Goal: Check status: Check status

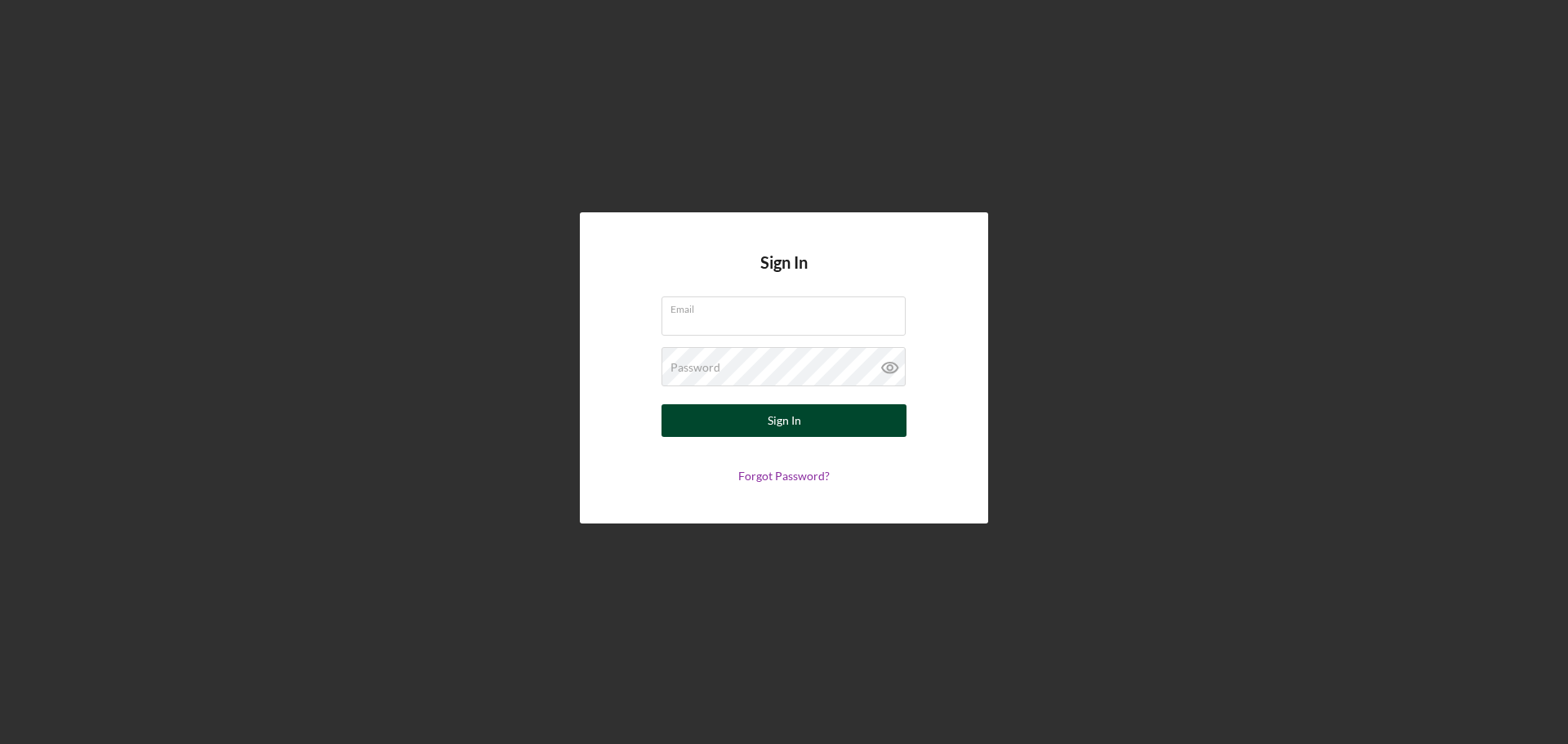
type input "[PERSON_NAME][EMAIL_ADDRESS][DOMAIN_NAME]"
click at [836, 428] on button "Sign In" at bounding box center [784, 421] width 245 height 33
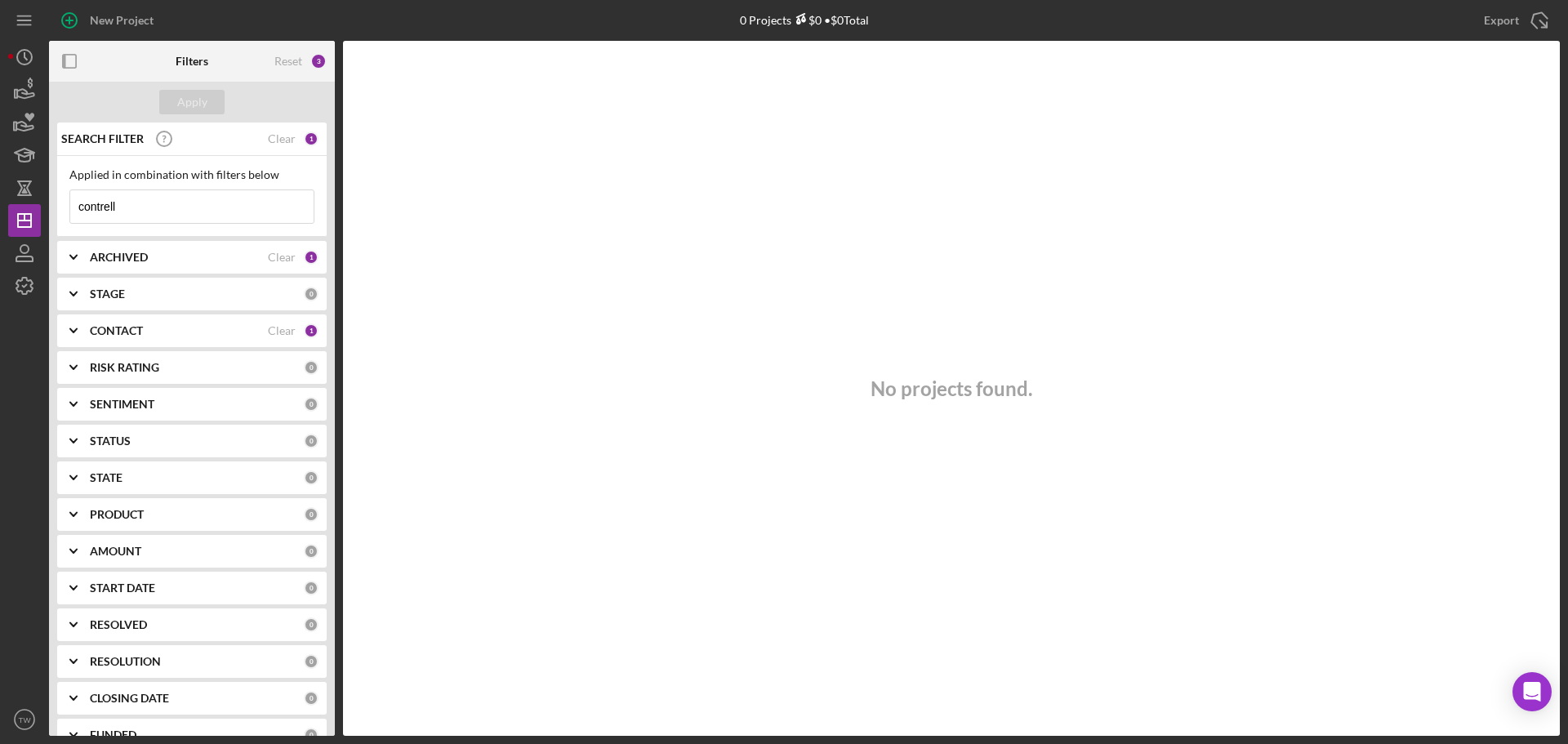
drag, startPoint x: 153, startPoint y: 208, endPoint x: 7, endPoint y: 199, distance: 146.3
click at [7, 199] on div "New Project 0 Projects $0 • $0 Total contrell Export Icon/Export Filters Reset …" at bounding box center [784, 372] width 1568 height 744
type input "[PERSON_NAME]"
click at [24, 89] on icon "button" at bounding box center [25, 94] width 17 height 9
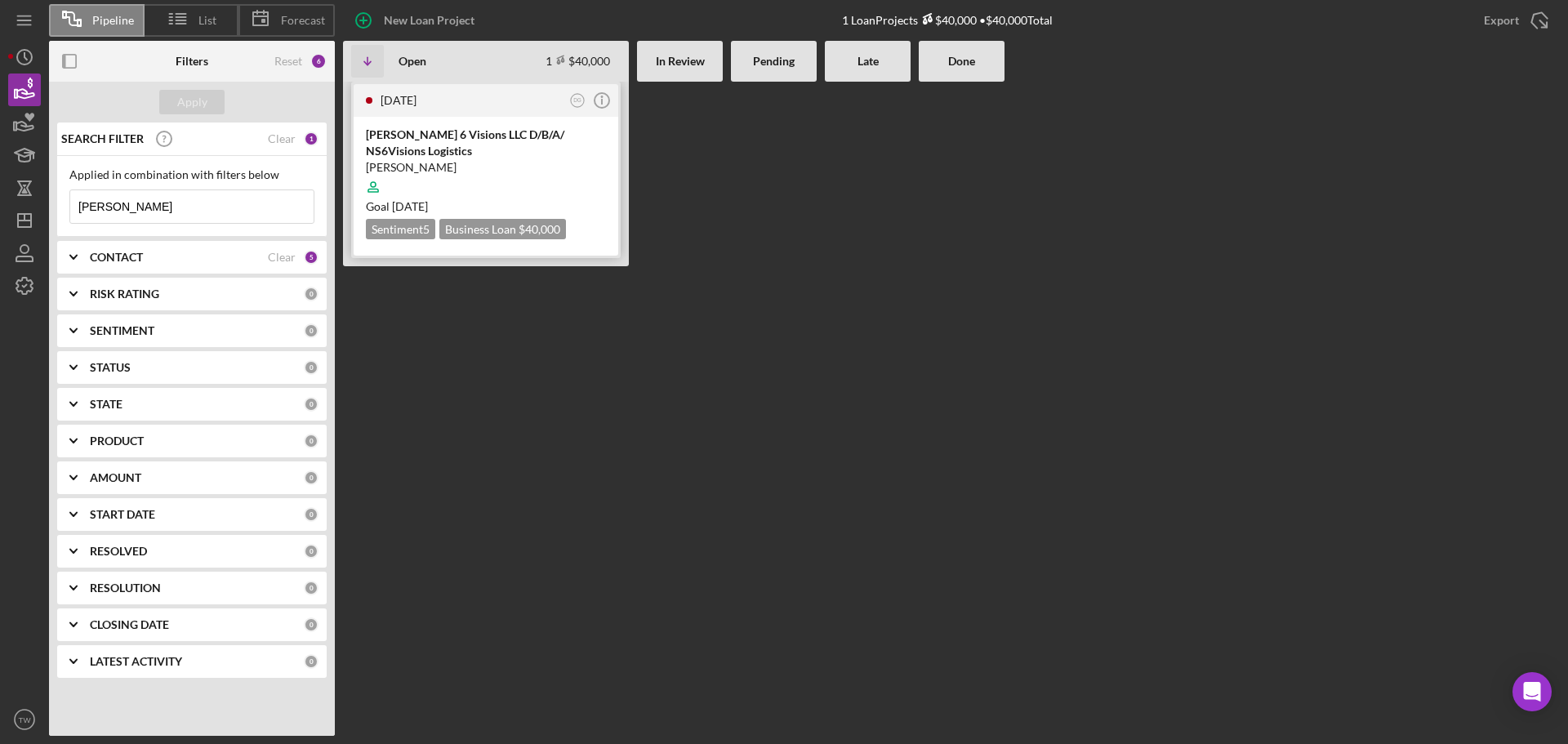
click at [476, 160] on div "[PERSON_NAME]" at bounding box center [486, 167] width 240 height 16
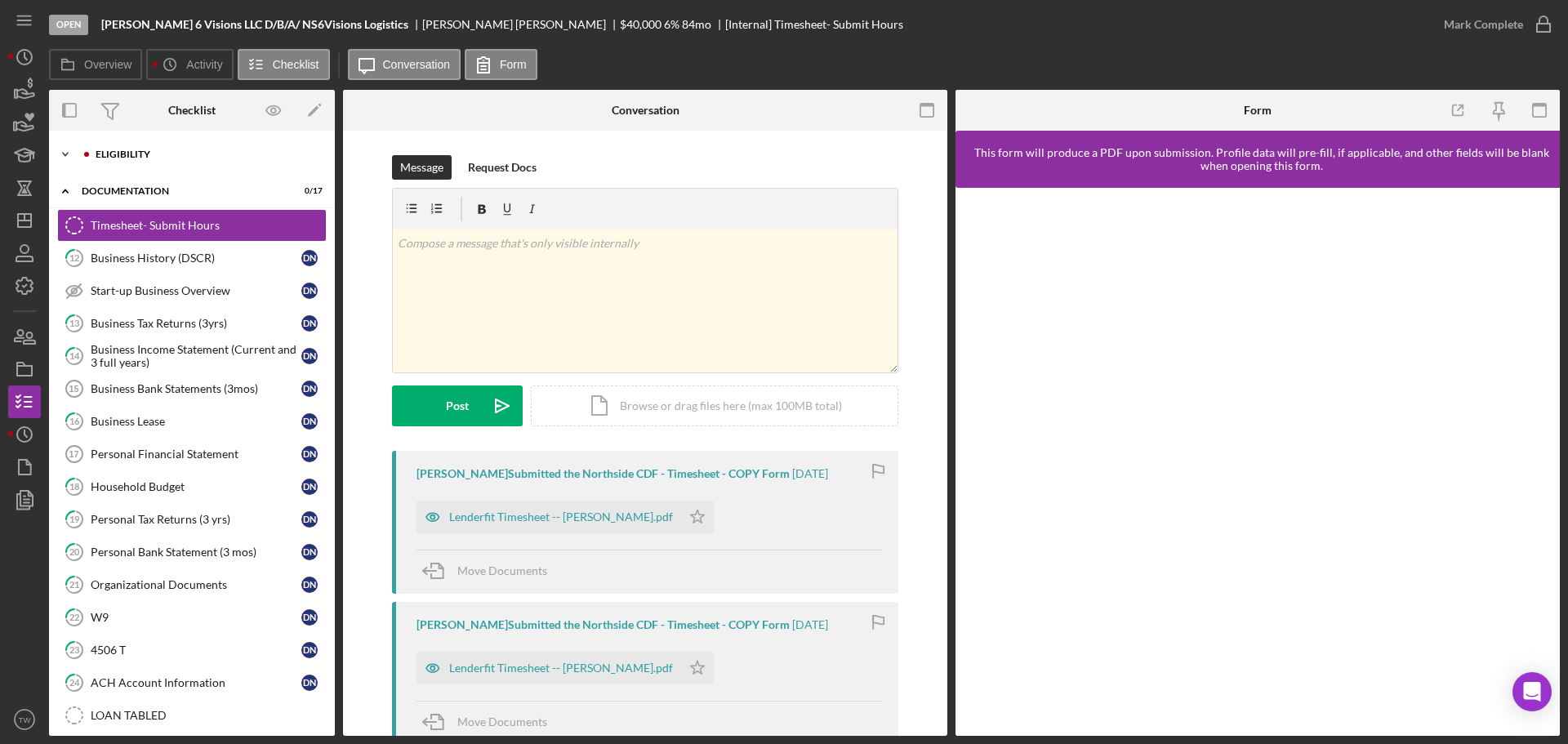
click at [163, 156] on div "Eligibility" at bounding box center [205, 154] width 219 height 10
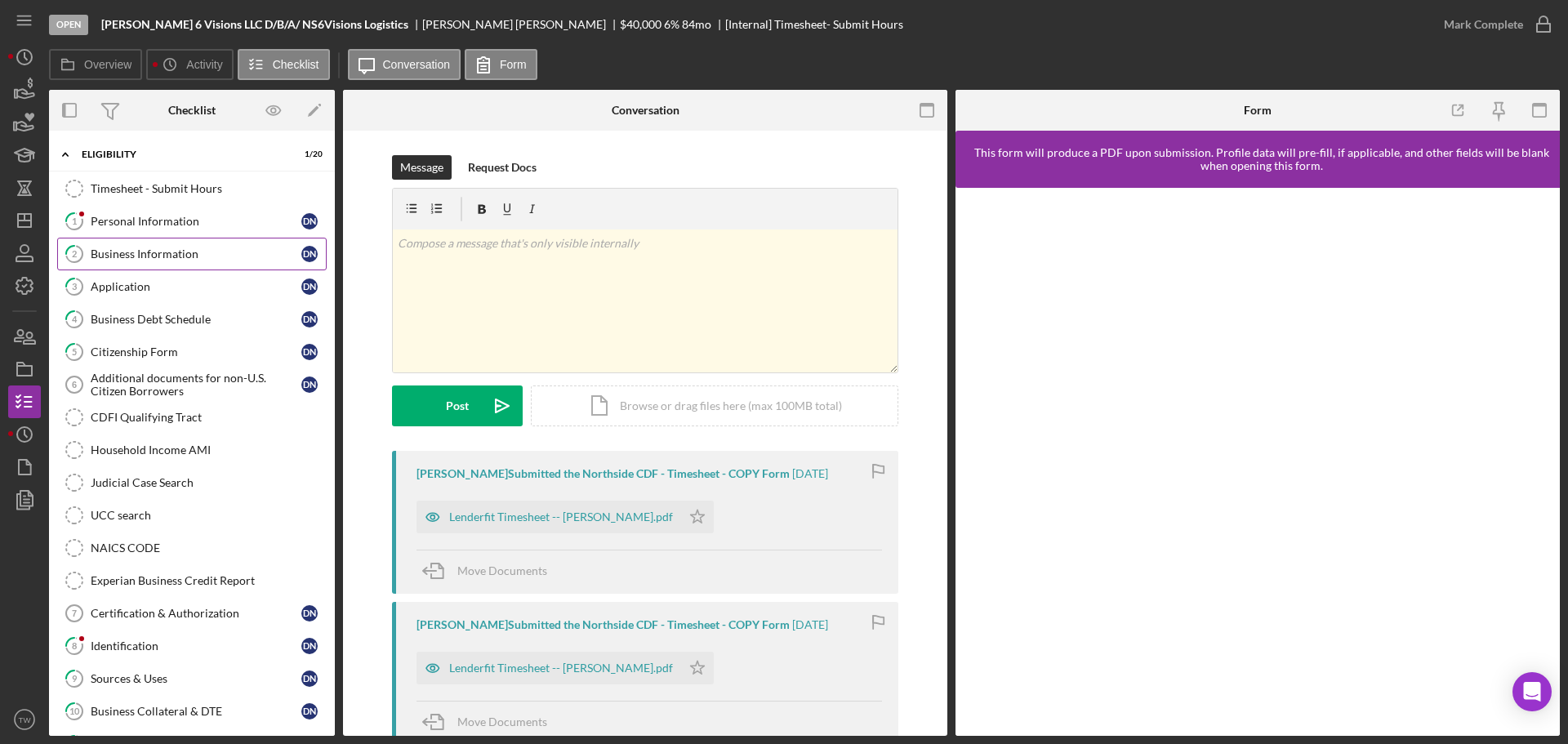
click at [135, 249] on div "Business Information" at bounding box center [196, 254] width 210 height 13
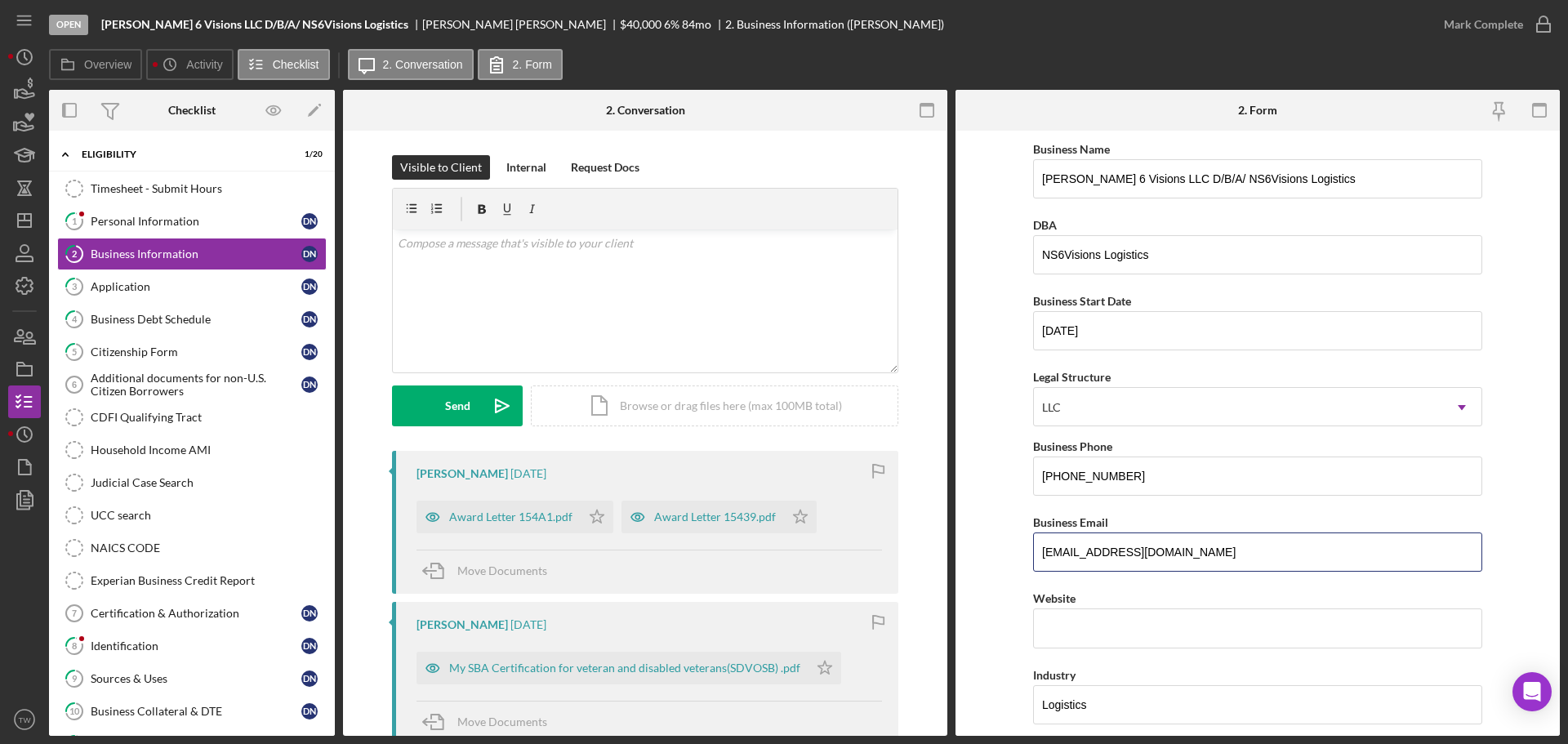
drag, startPoint x: 1170, startPoint y: 556, endPoint x: 777, endPoint y: 543, distance: 393.2
click at [777, 543] on div "Overview Internal Workflow Stage Open Icon/Dropdown Arrow Archive (can unarchiv…" at bounding box center [804, 413] width 1511 height 646
